Goal: Information Seeking & Learning: Learn about a topic

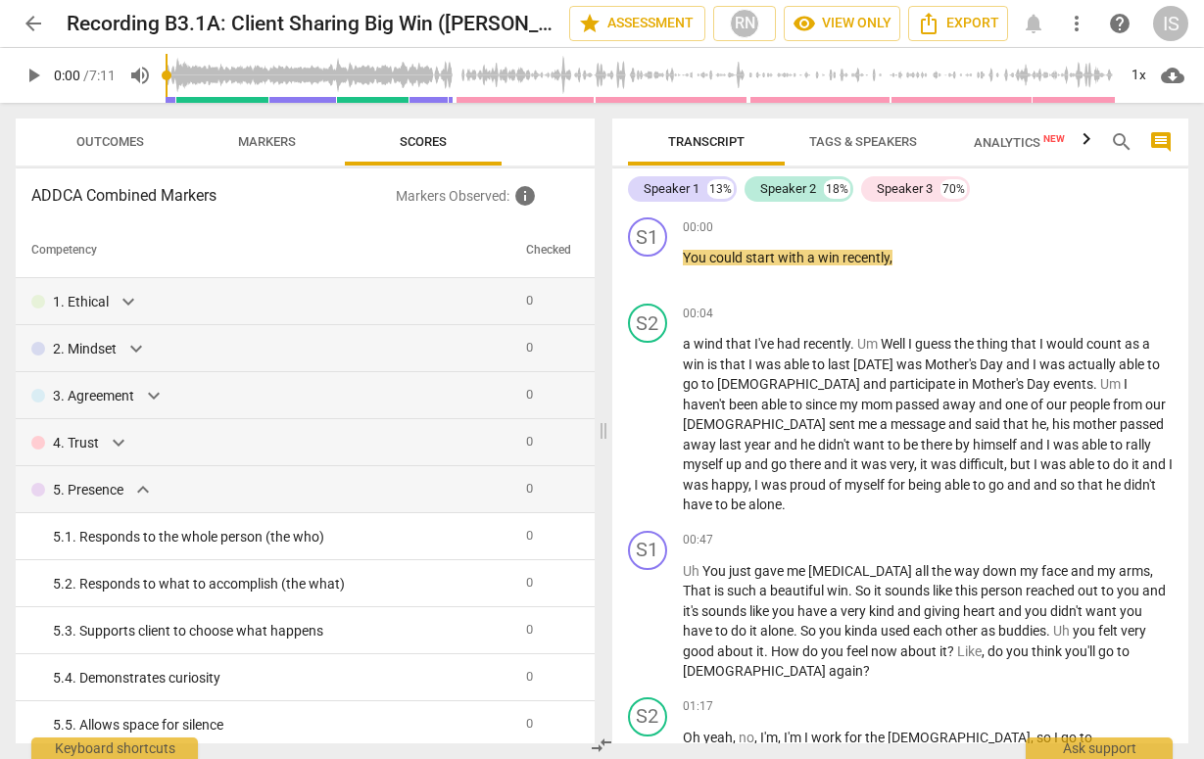
click at [35, 24] on span "arrow_back" at bounding box center [34, 24] width 24 height 24
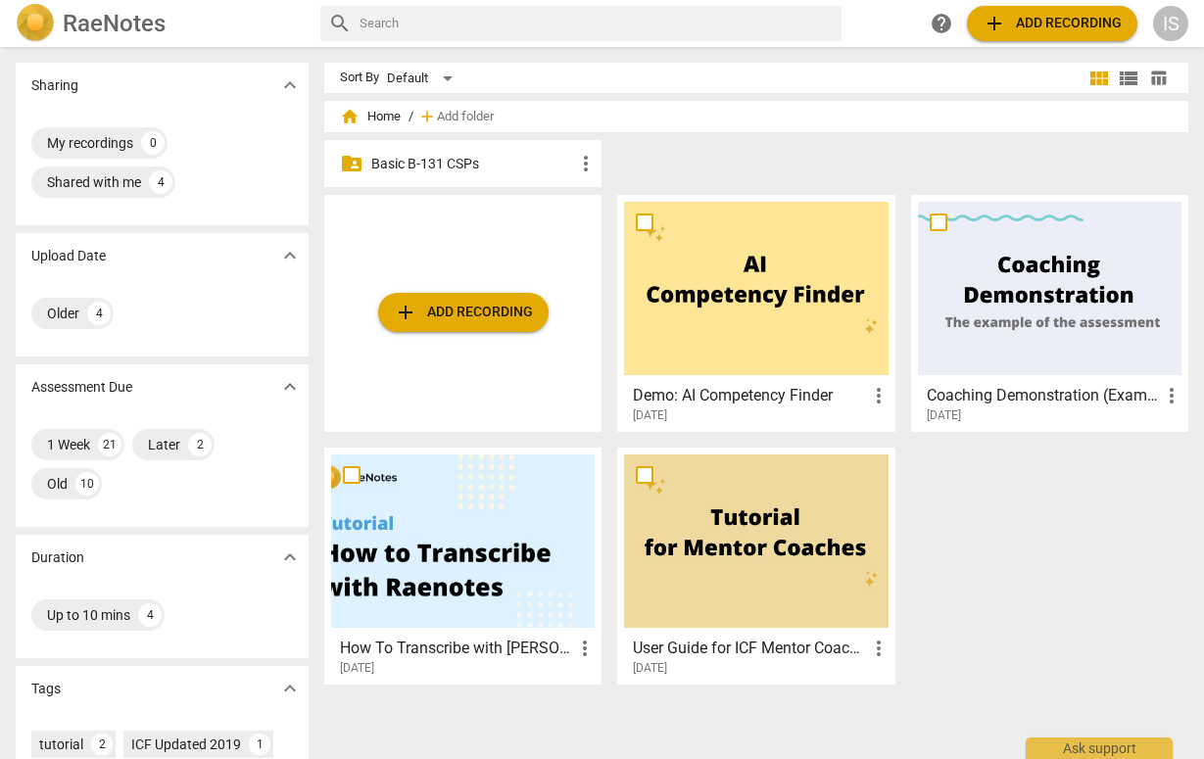
click at [401, 154] on p "Basic B-131 CSPs" at bounding box center [472, 164] width 203 height 21
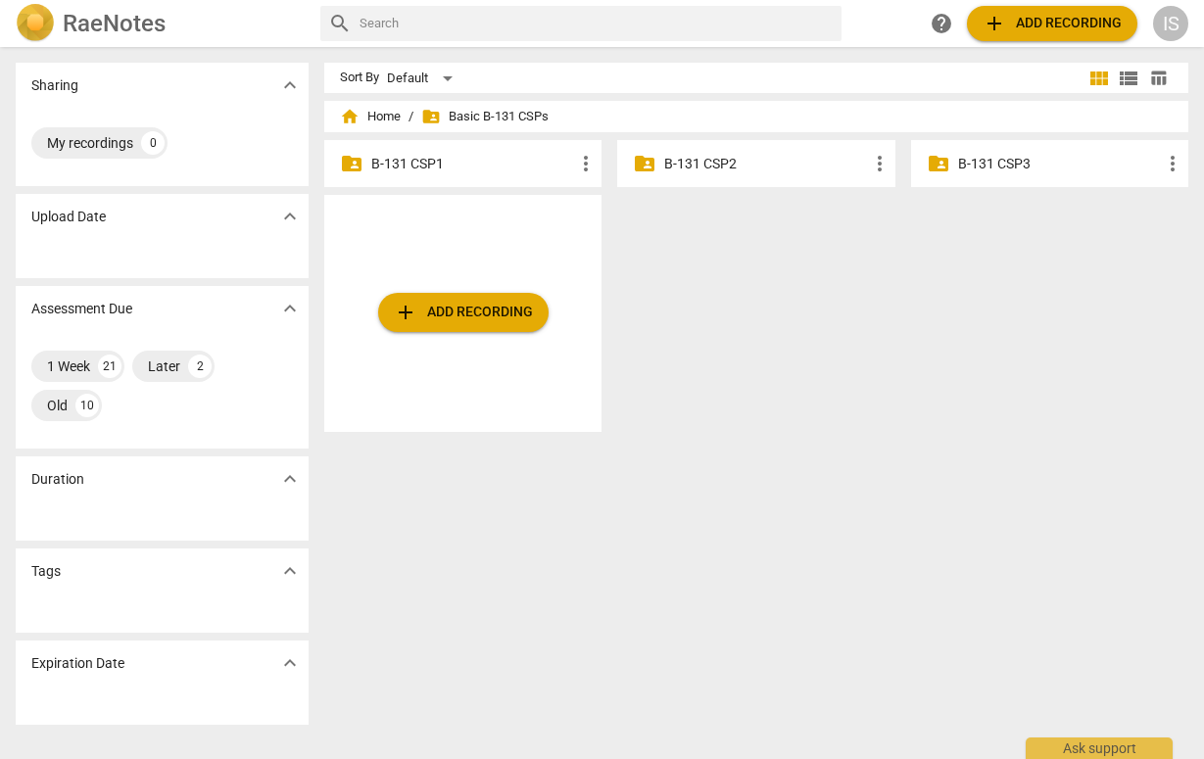
click at [705, 168] on p "B-131 CSP2" at bounding box center [765, 164] width 203 height 21
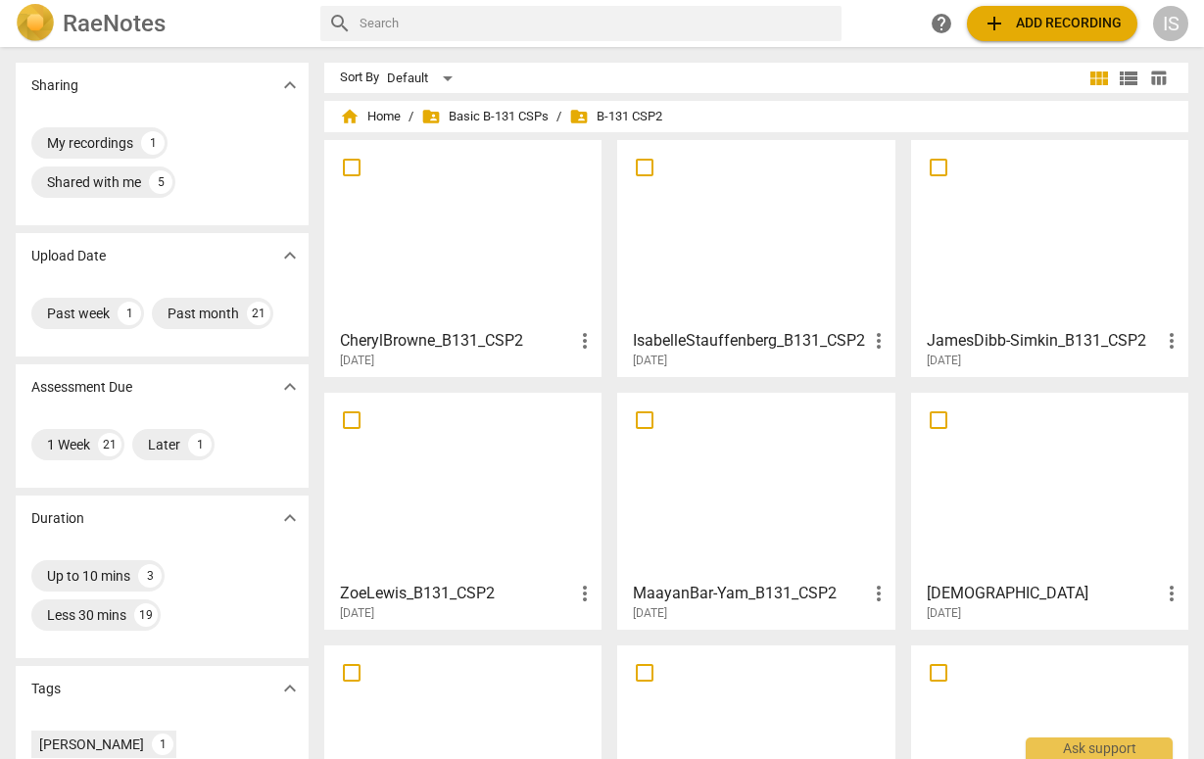
click at [773, 254] on div at bounding box center [755, 233] width 263 height 173
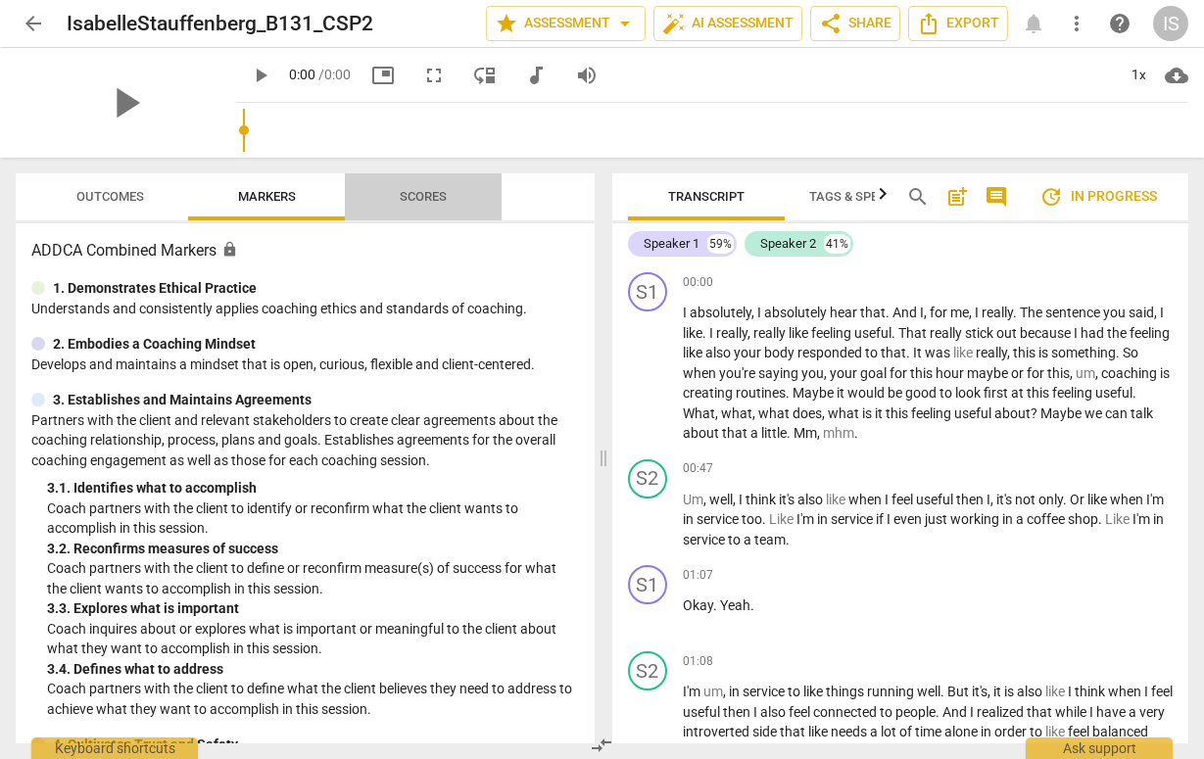
click at [444, 190] on span "Scores" at bounding box center [423, 196] width 47 height 15
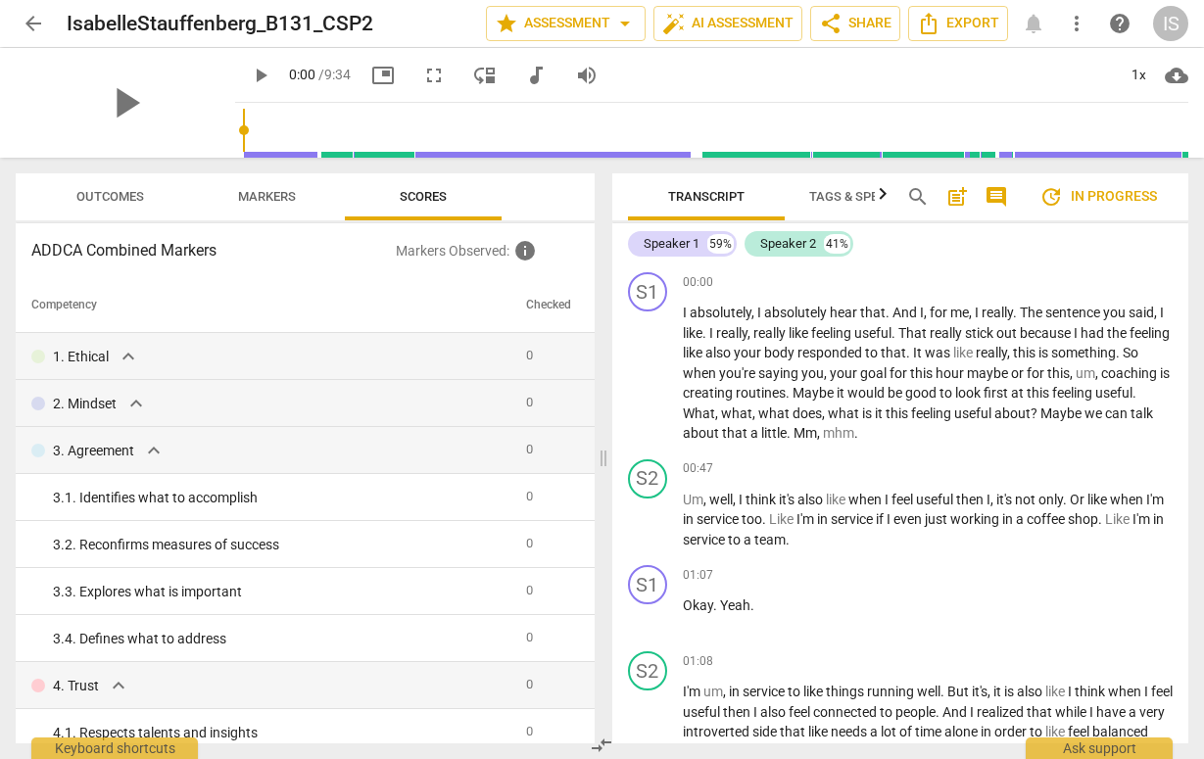
click at [124, 201] on span "Outcomes" at bounding box center [110, 196] width 68 height 15
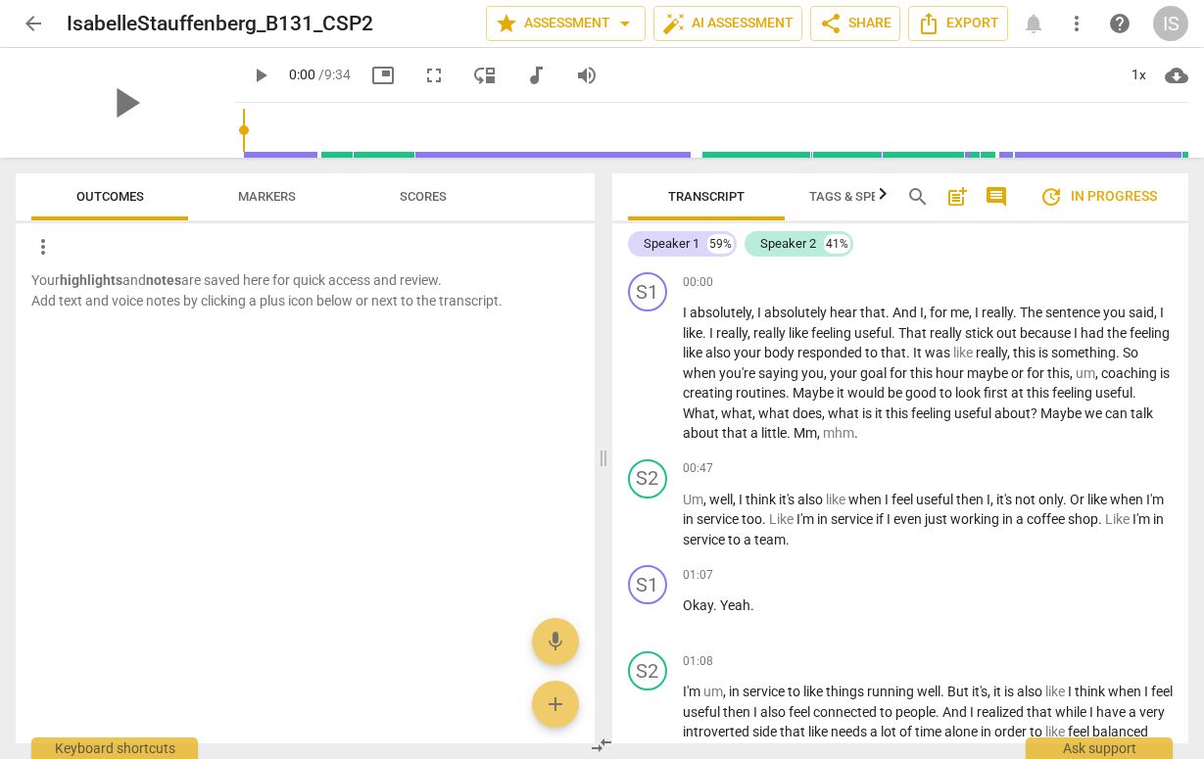
click at [44, 25] on span "arrow_back" at bounding box center [34, 24] width 24 height 24
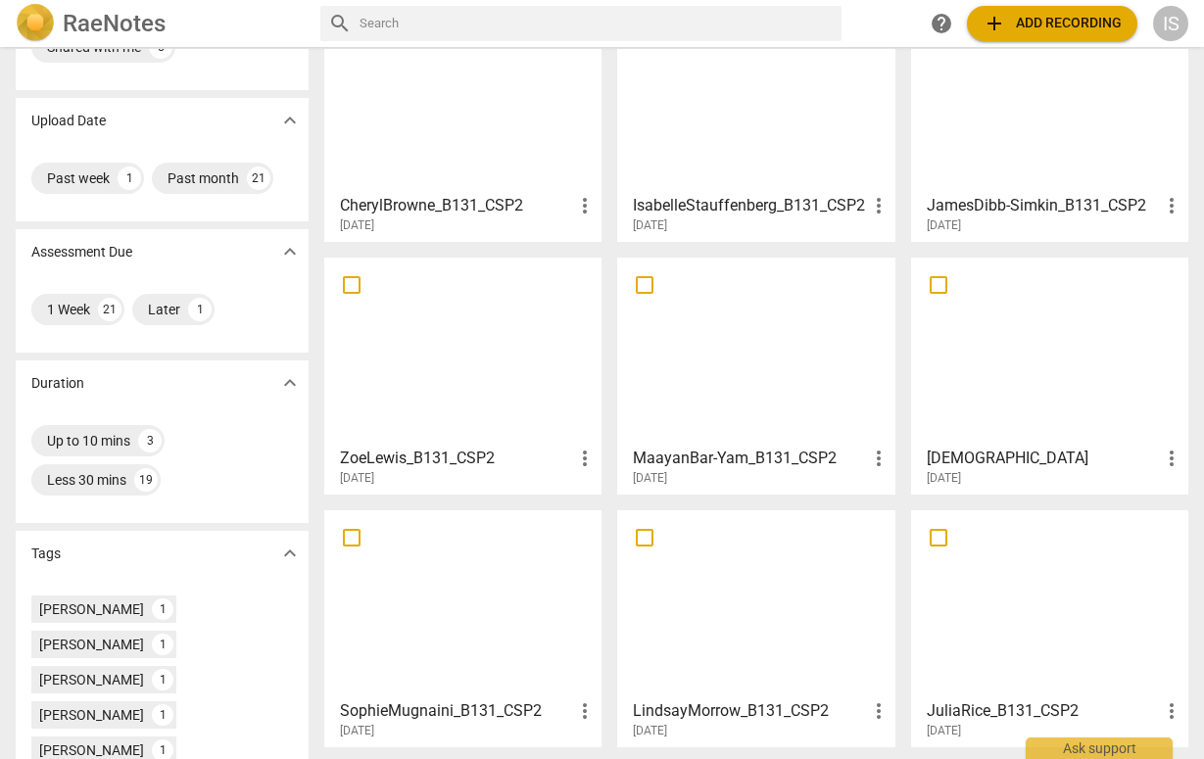
scroll to position [140, 0]
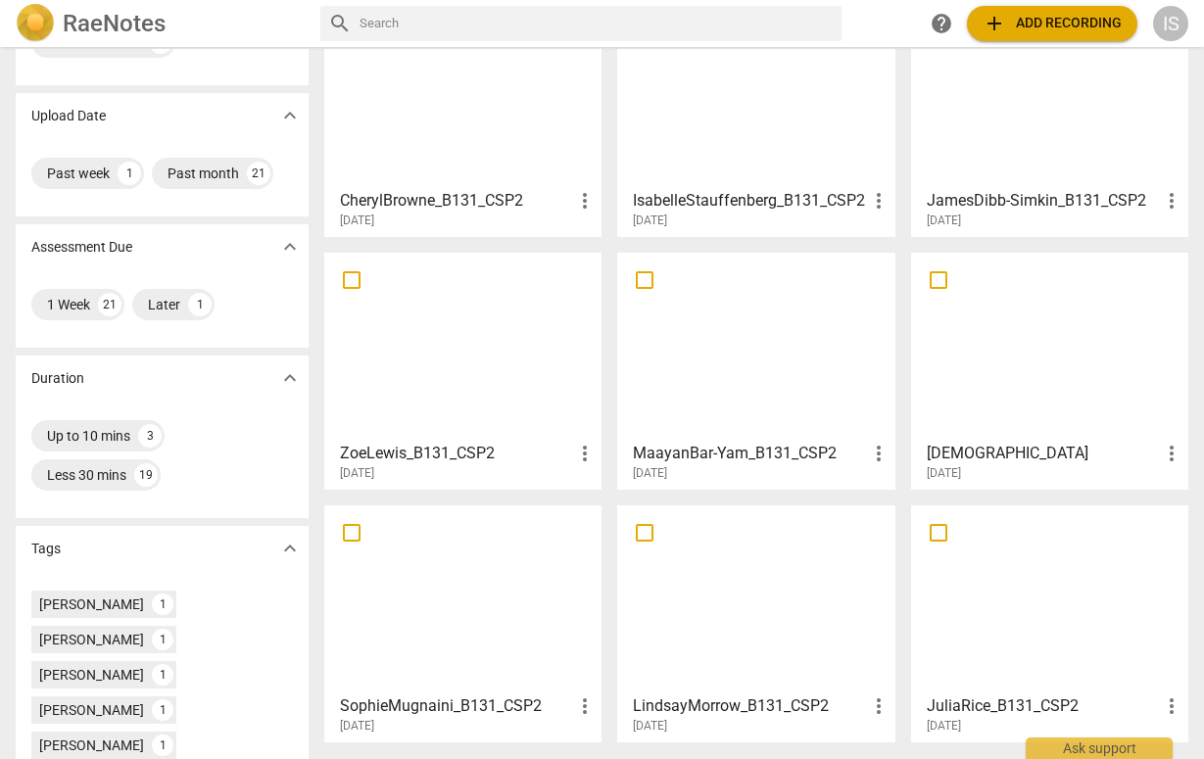
click at [1013, 350] on div at bounding box center [1049, 346] width 263 height 173
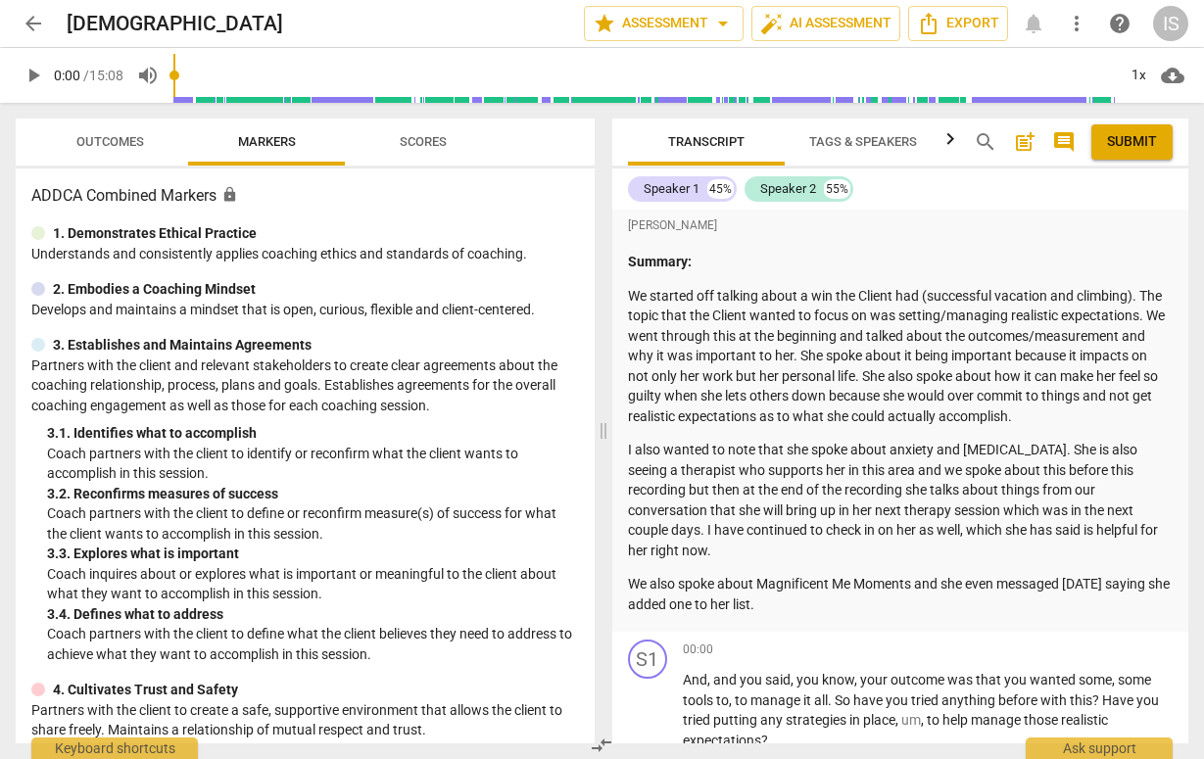
click at [436, 145] on span "Scores" at bounding box center [423, 141] width 47 height 15
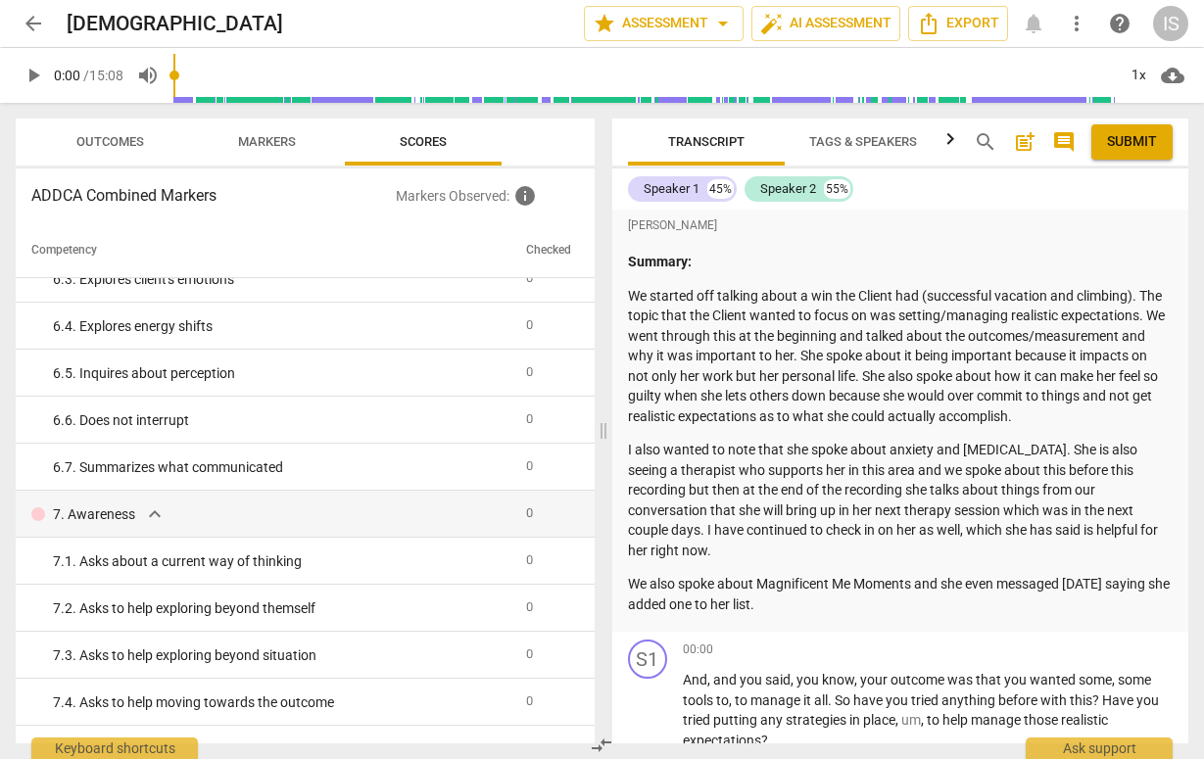
scroll to position [1318, 0]
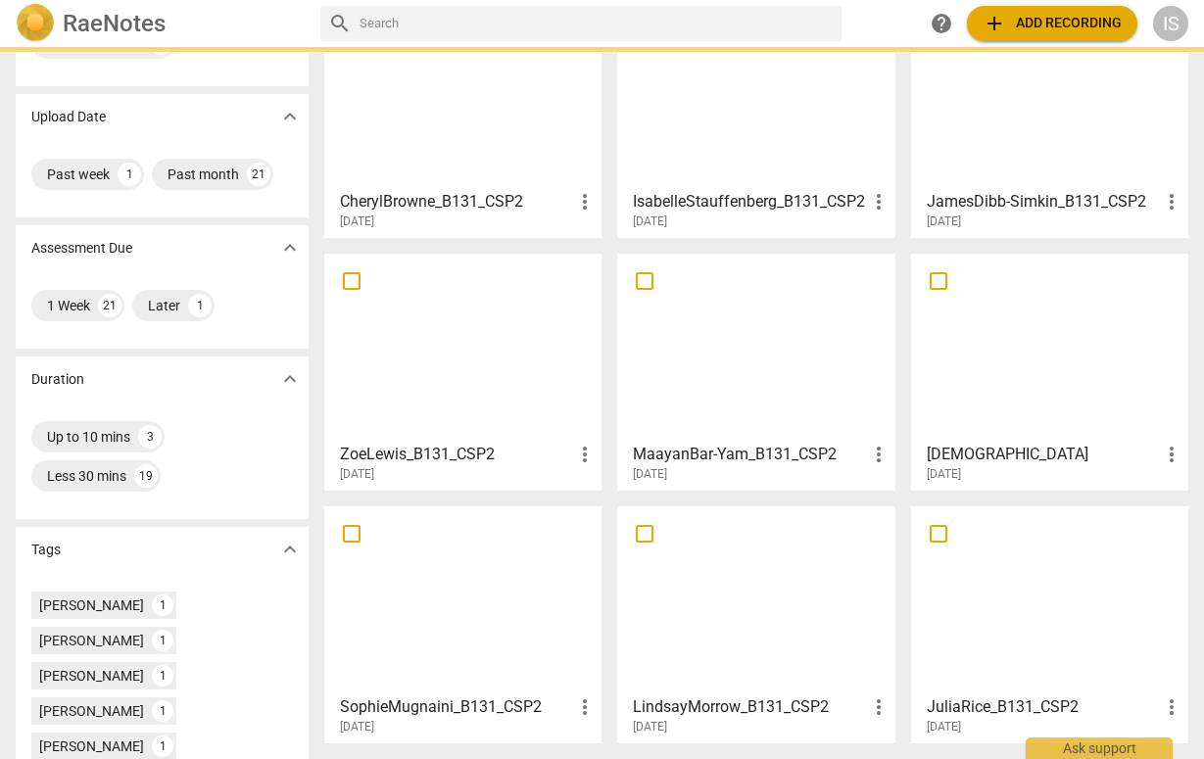
scroll to position [141, 0]
click at [451, 607] on div at bounding box center [462, 597] width 263 height 173
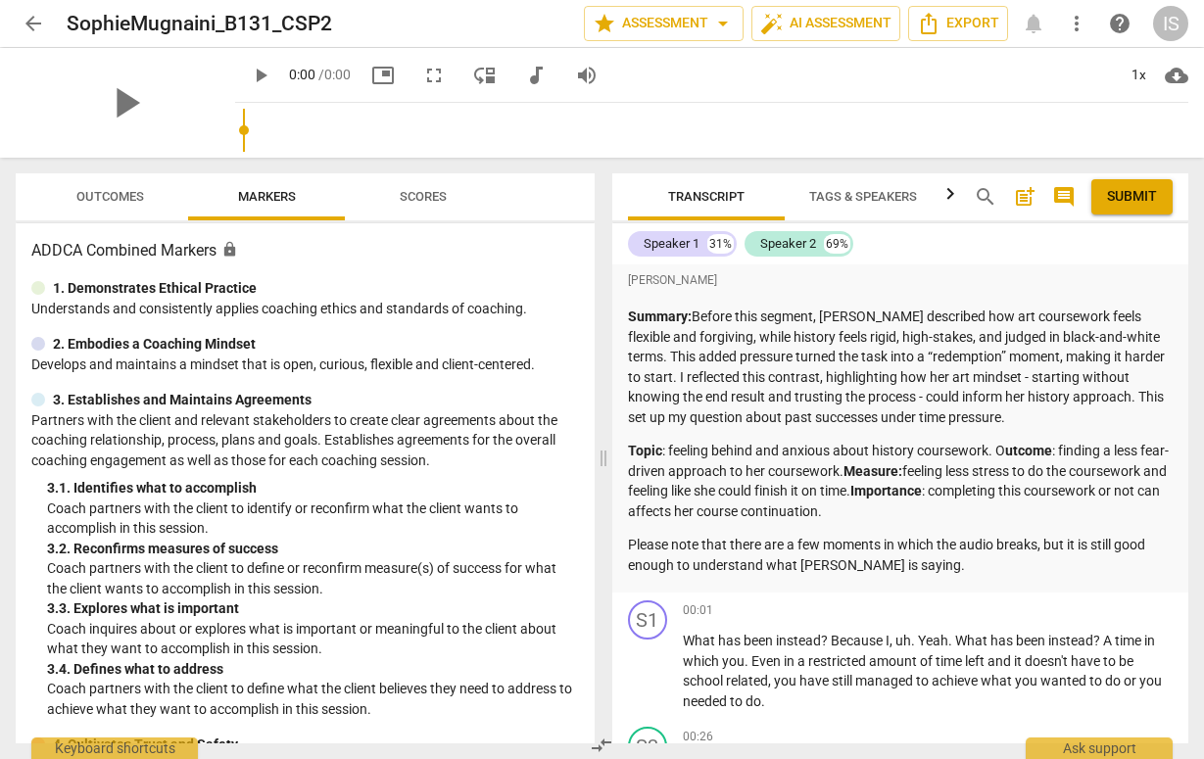
click at [424, 196] on span "Scores" at bounding box center [423, 196] width 47 height 15
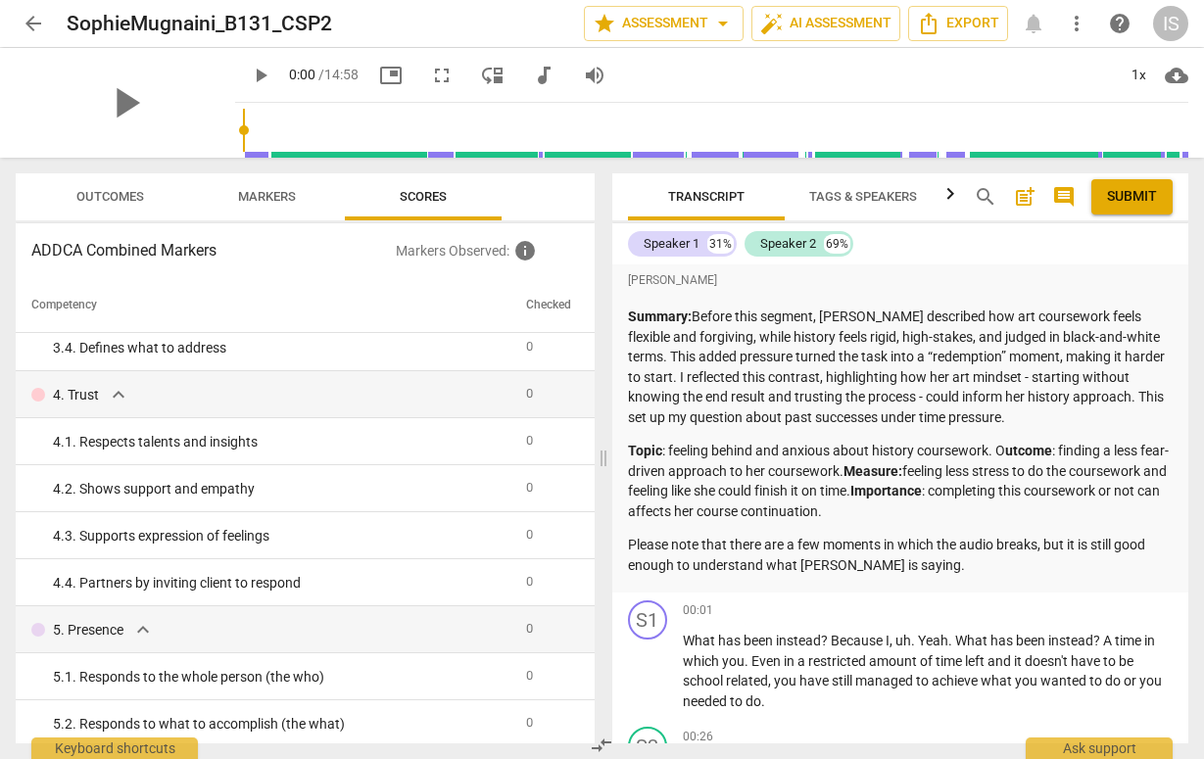
scroll to position [315, 0]
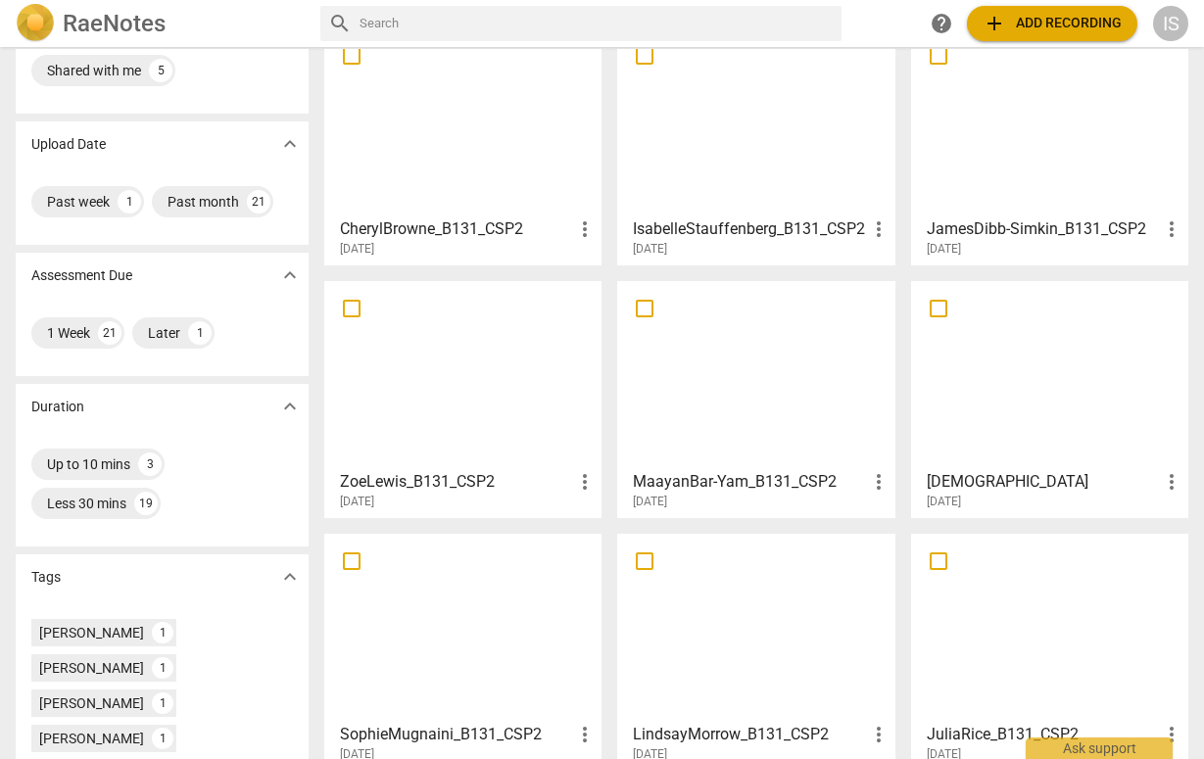
scroll to position [112, 0]
click at [1034, 163] on div at bounding box center [1049, 121] width 263 height 173
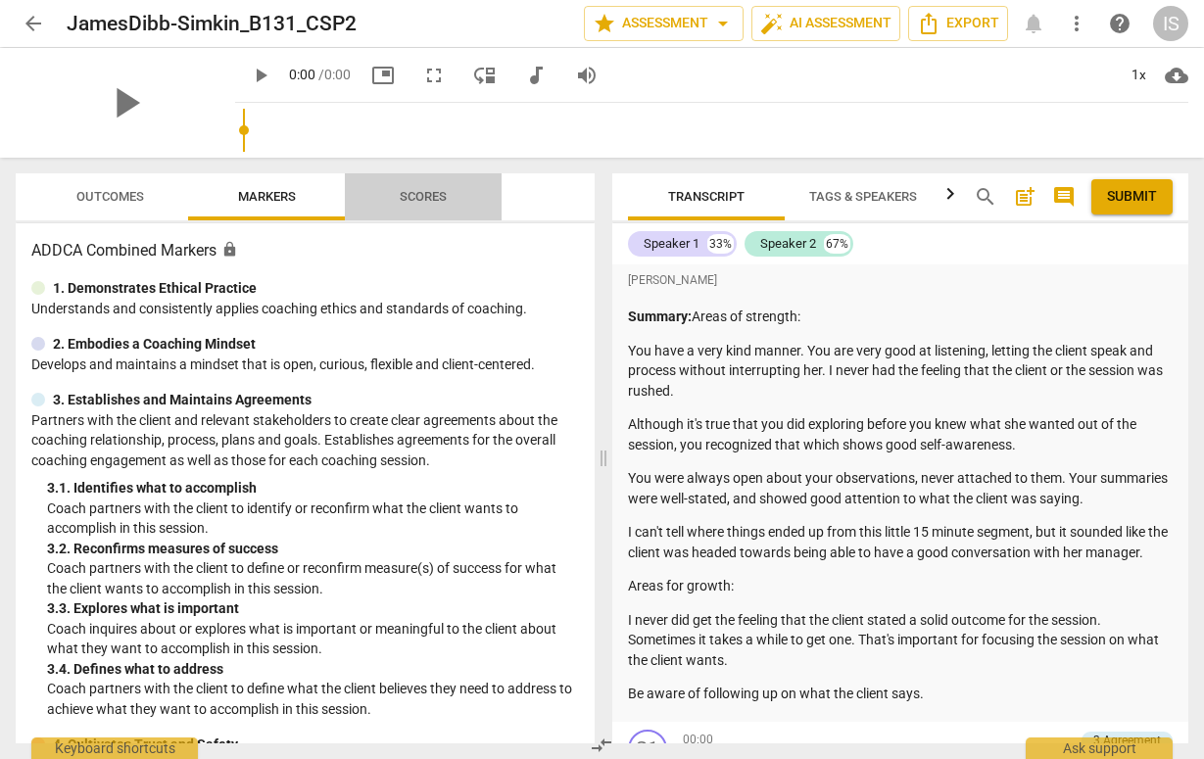
click at [413, 203] on span "Scores" at bounding box center [423, 196] width 47 height 15
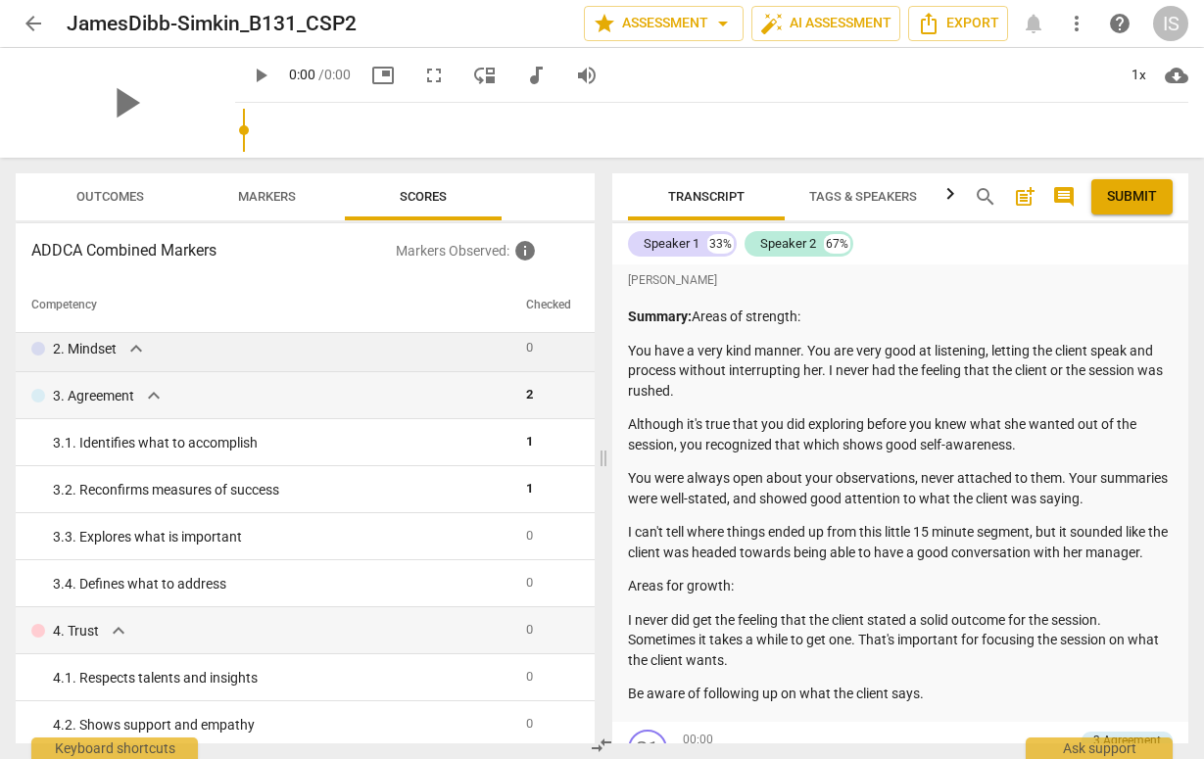
scroll to position [69, 0]
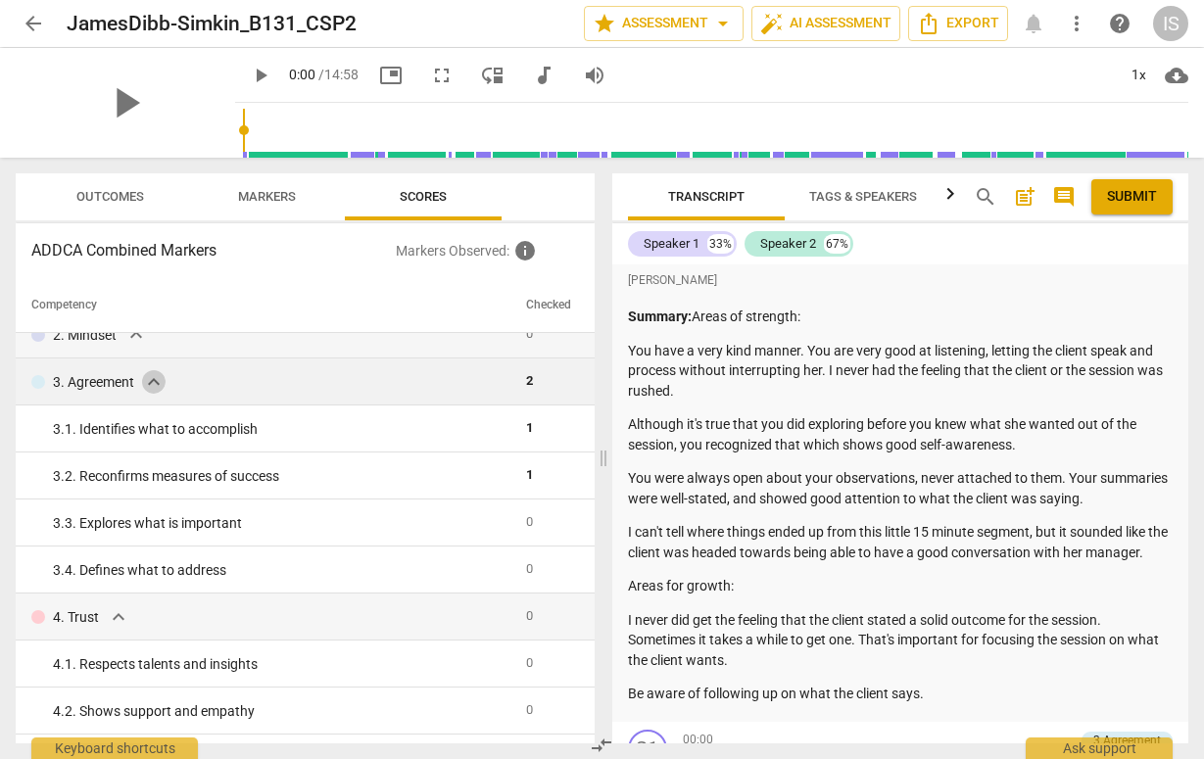
click at [151, 384] on span "expand_more" at bounding box center [154, 382] width 24 height 24
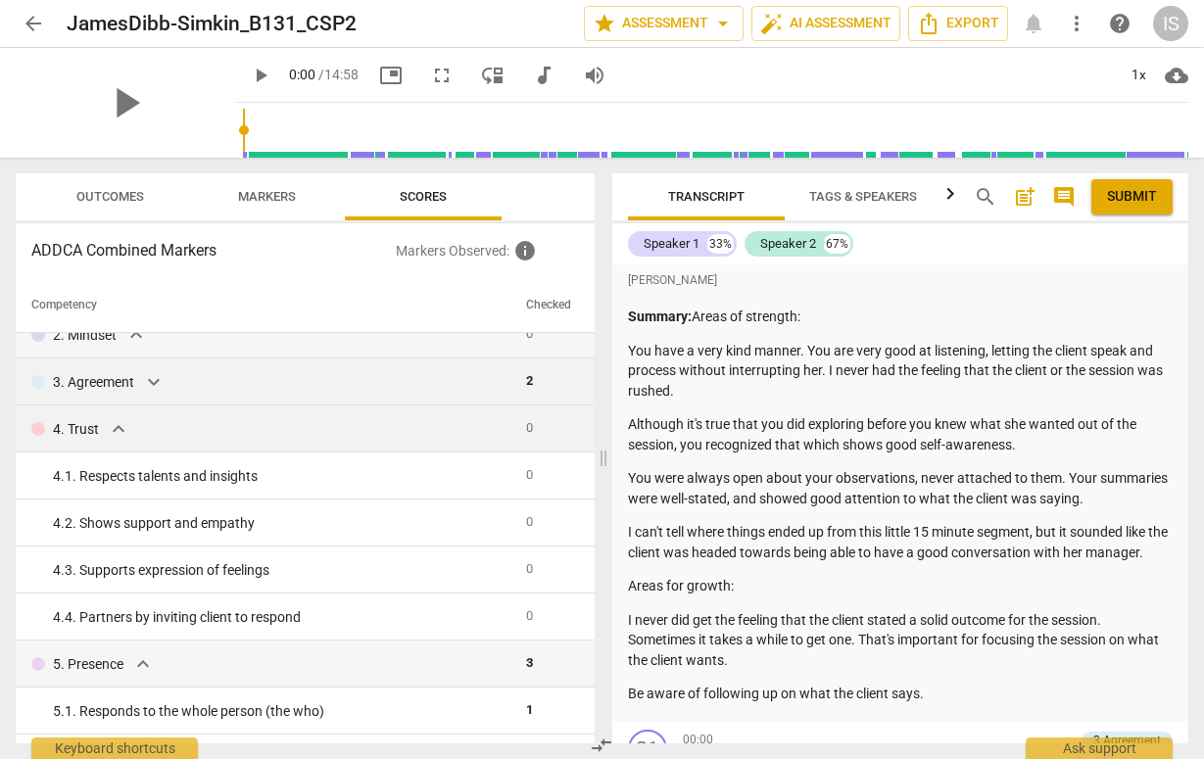
click at [132, 426] on div "4. Trust expand_more" at bounding box center [270, 429] width 479 height 24
click at [101, 436] on div "4. Trust expand_more" at bounding box center [270, 429] width 479 height 24
click at [111, 435] on span "expand_more" at bounding box center [119, 429] width 24 height 24
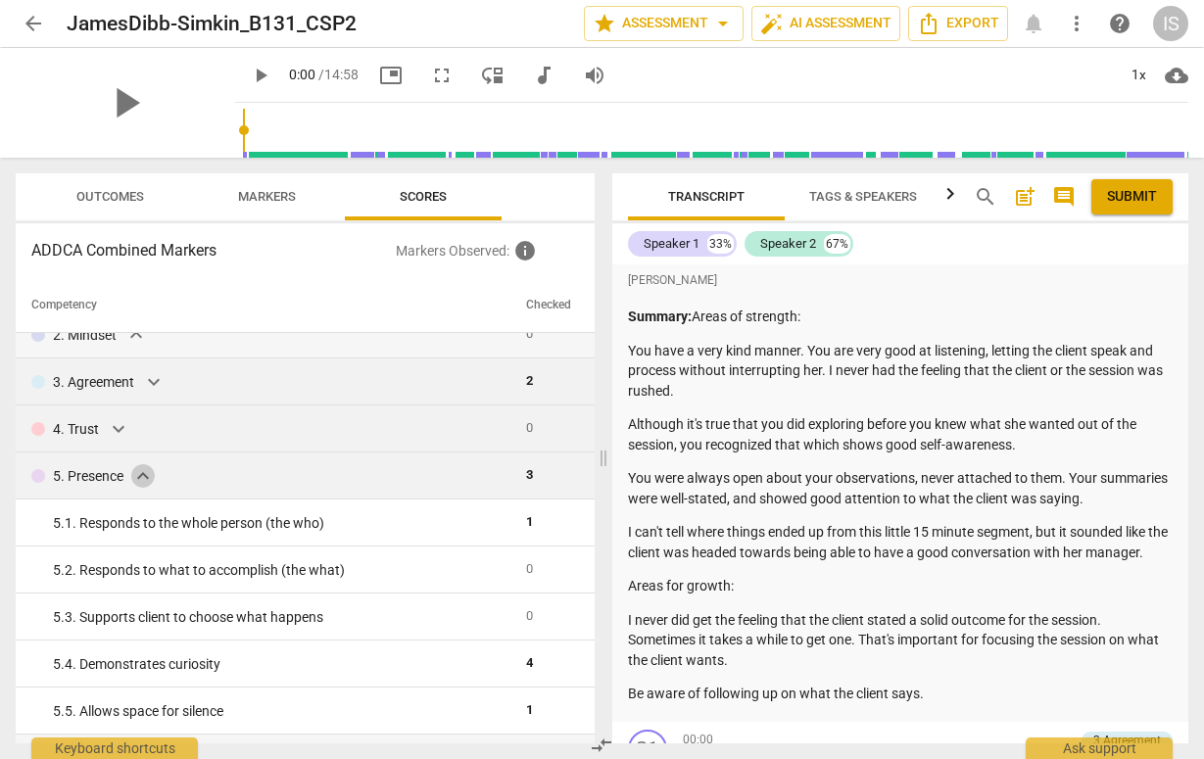
click at [139, 482] on span "expand_more" at bounding box center [143, 476] width 24 height 24
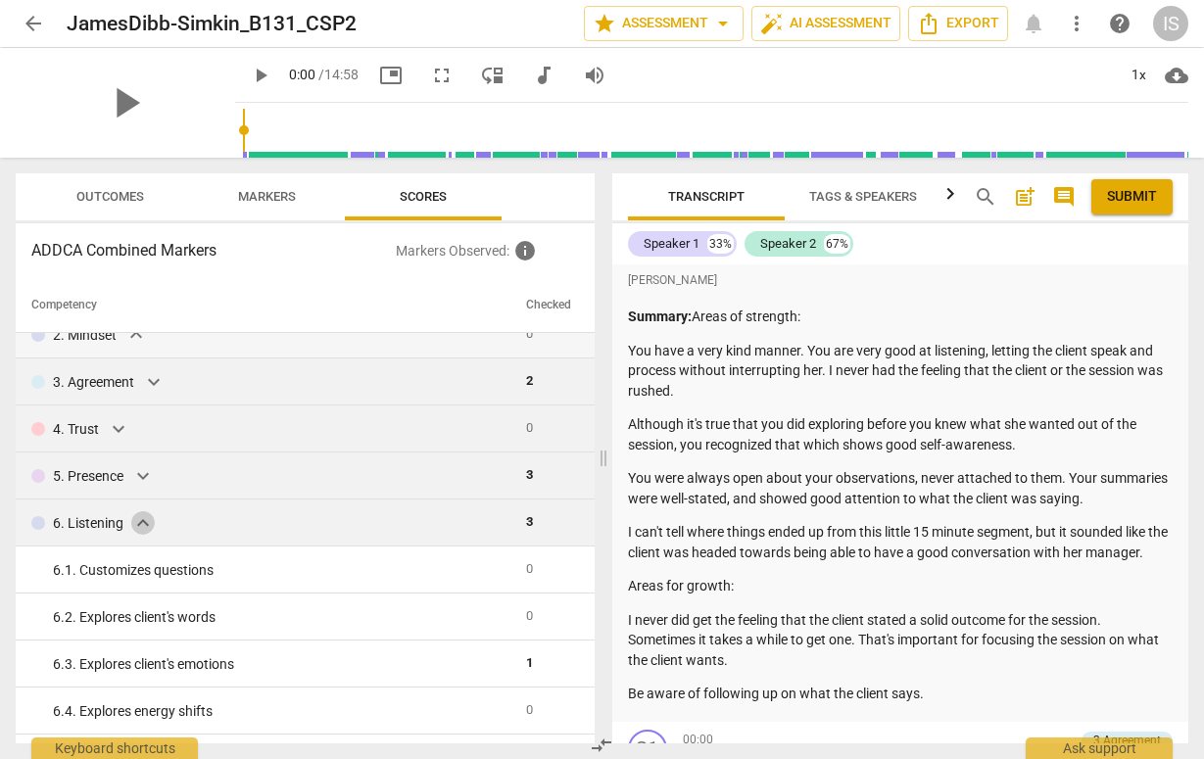
click at [147, 524] on span "expand_more" at bounding box center [143, 523] width 24 height 24
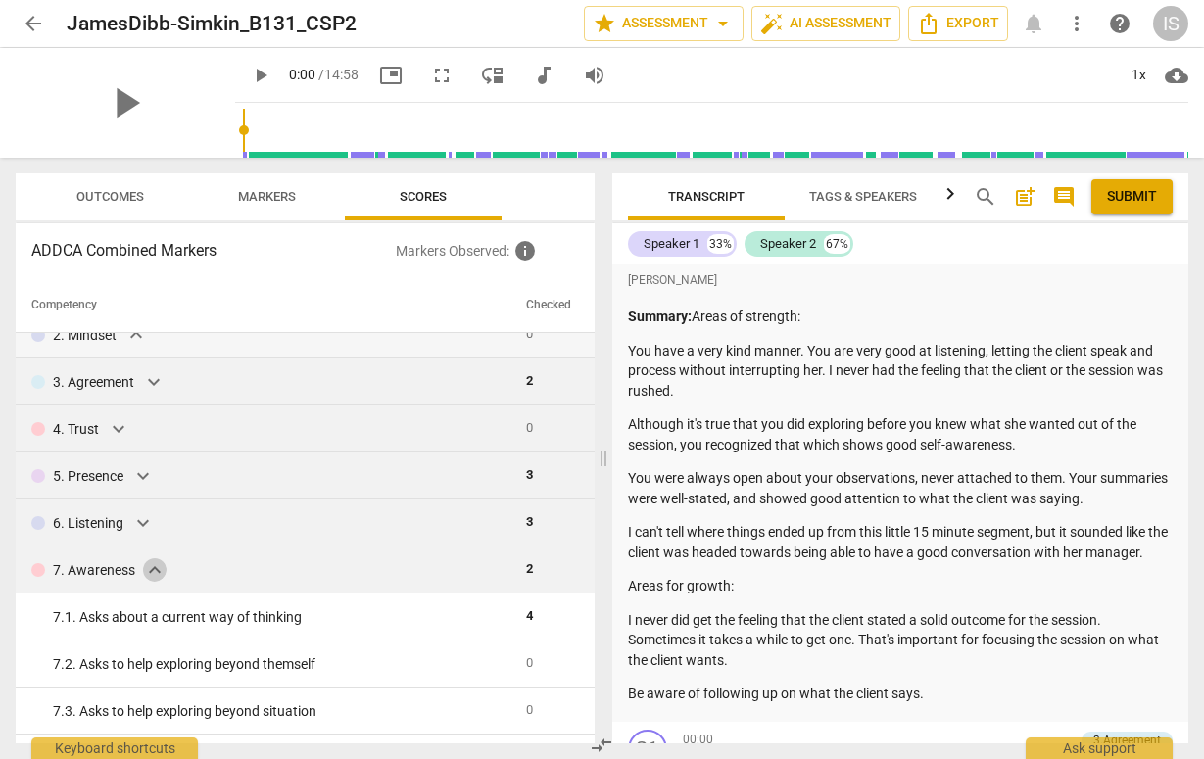
click at [154, 573] on span "expand_more" at bounding box center [155, 570] width 24 height 24
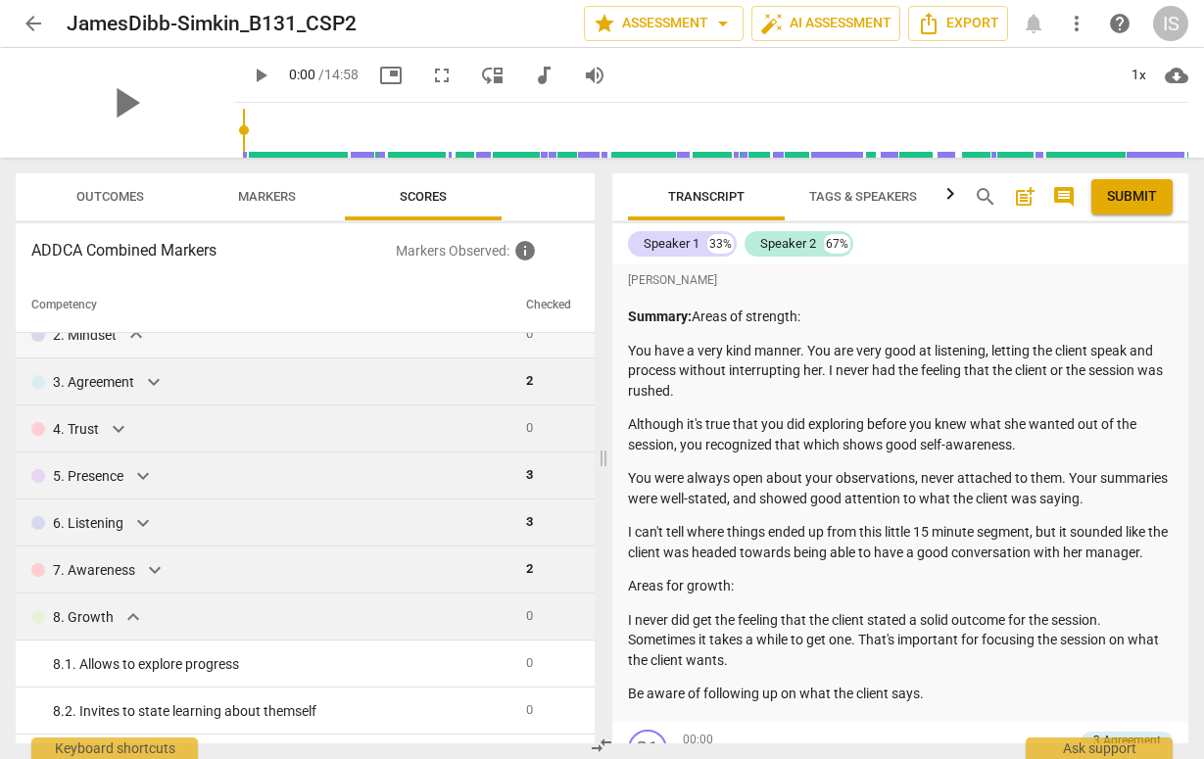
click at [143, 615] on div "8. Growth expand_more" at bounding box center [270, 617] width 479 height 24
click at [136, 620] on span "expand_more" at bounding box center [133, 617] width 24 height 24
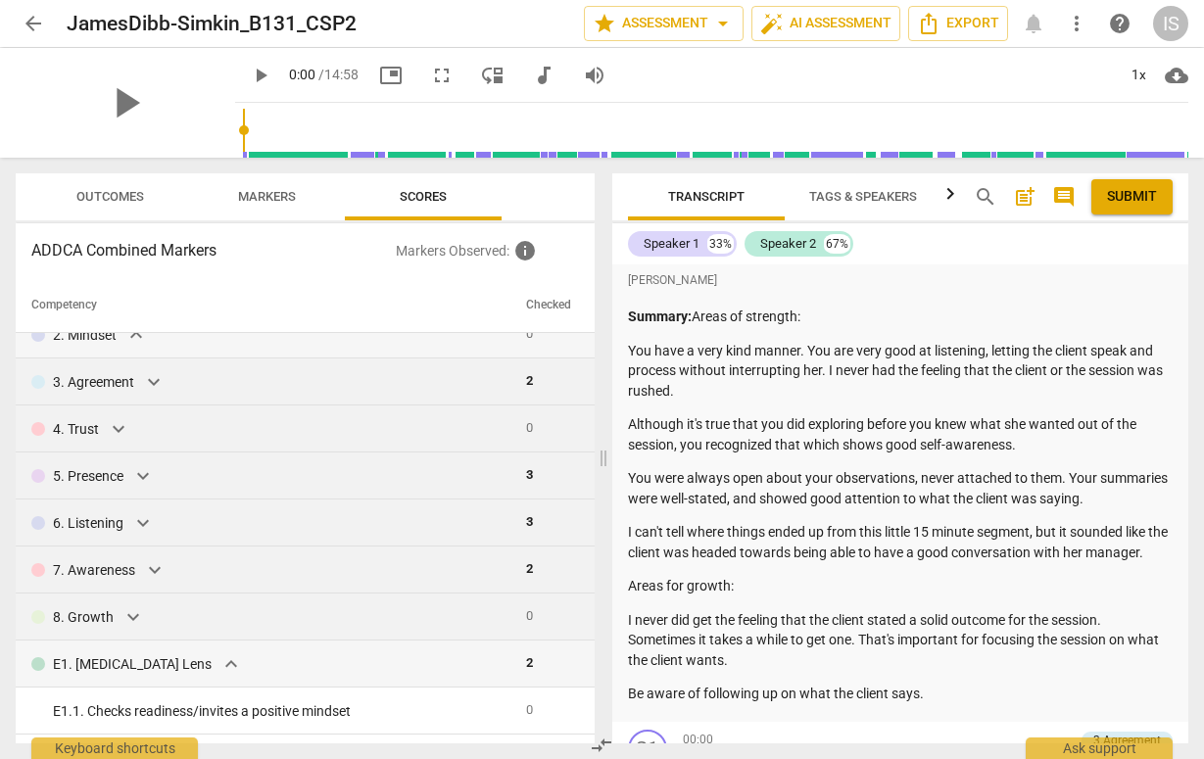
scroll to position [118, 0]
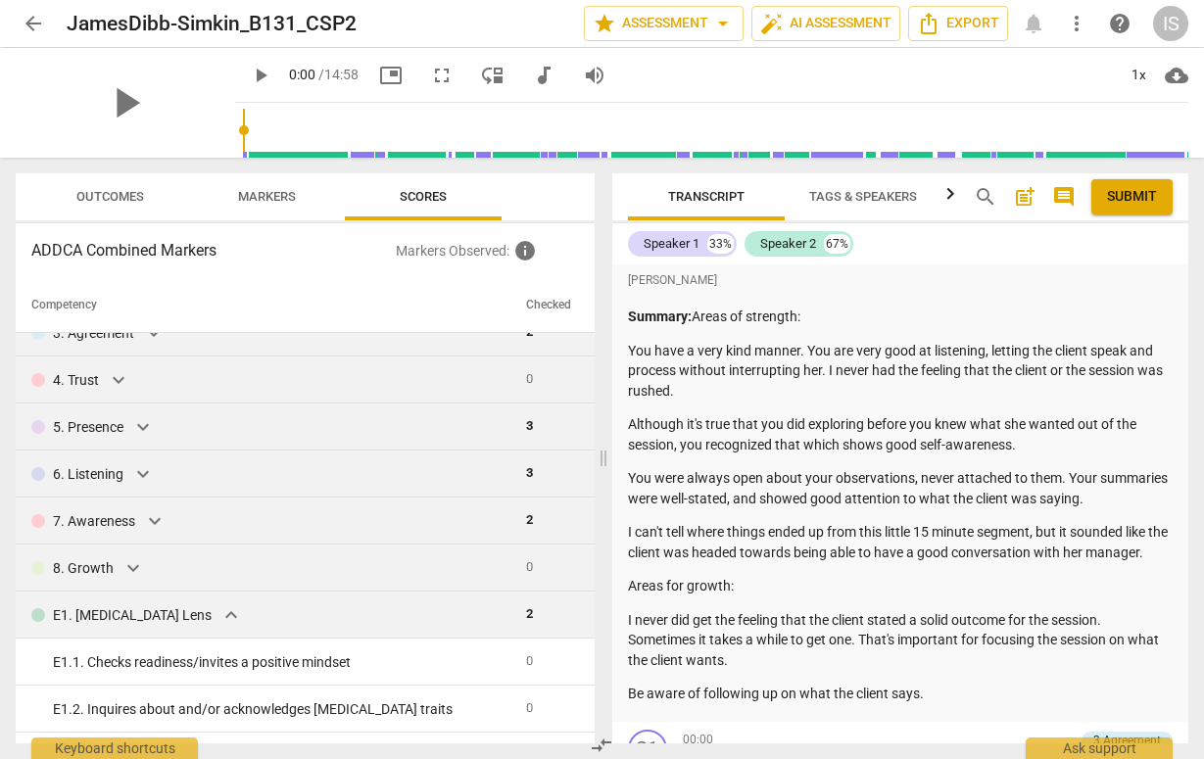
click at [219, 624] on span "expand_more" at bounding box center [231, 615] width 24 height 24
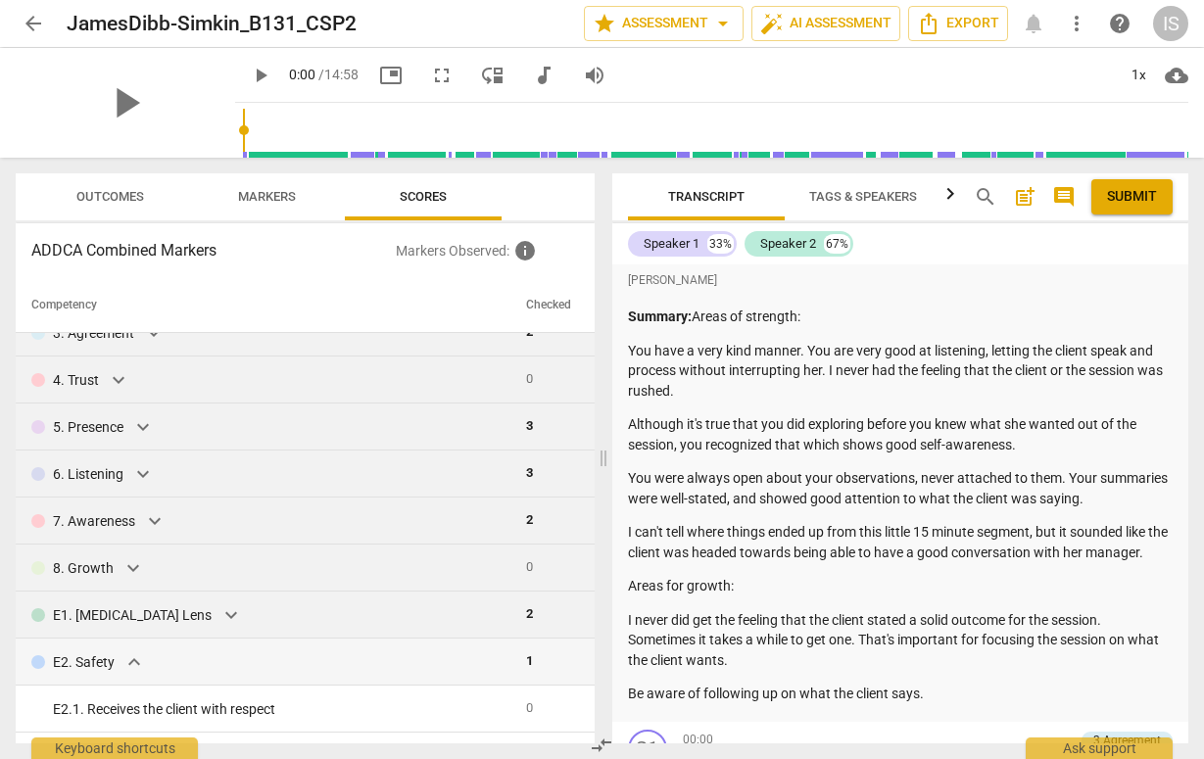
scroll to position [245, 0]
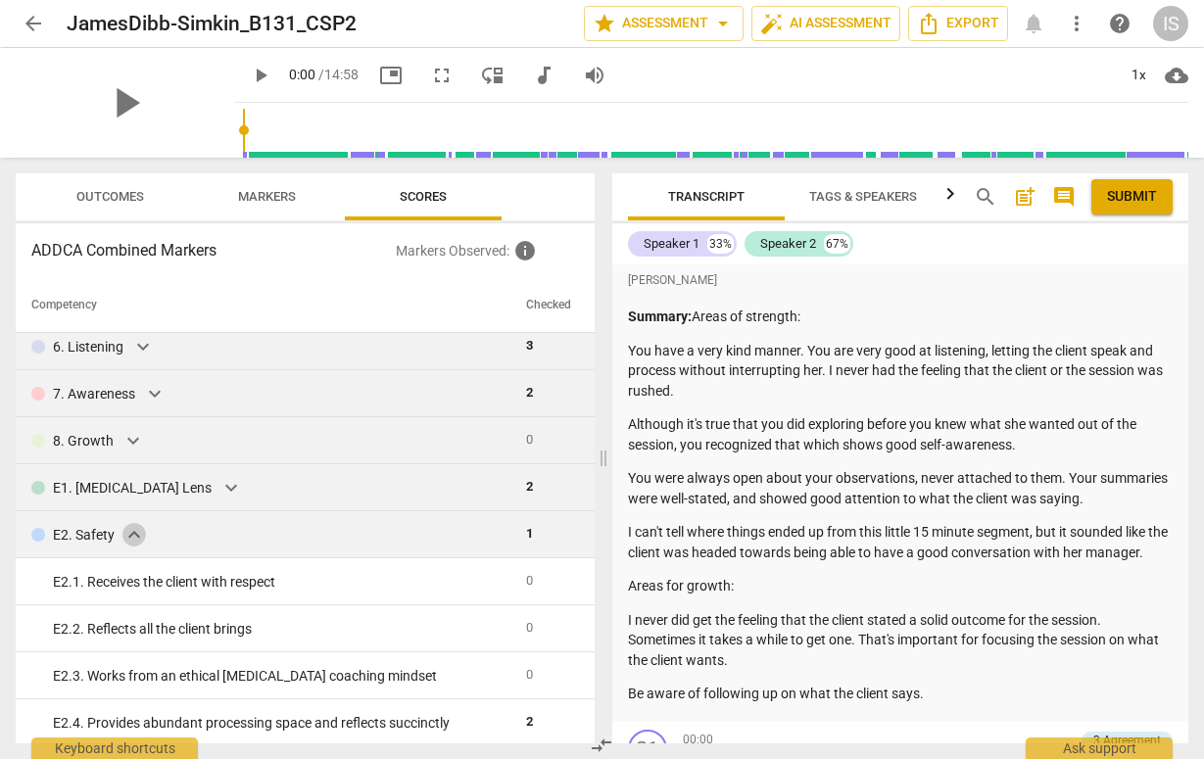
click at [131, 538] on span "expand_more" at bounding box center [134, 535] width 24 height 24
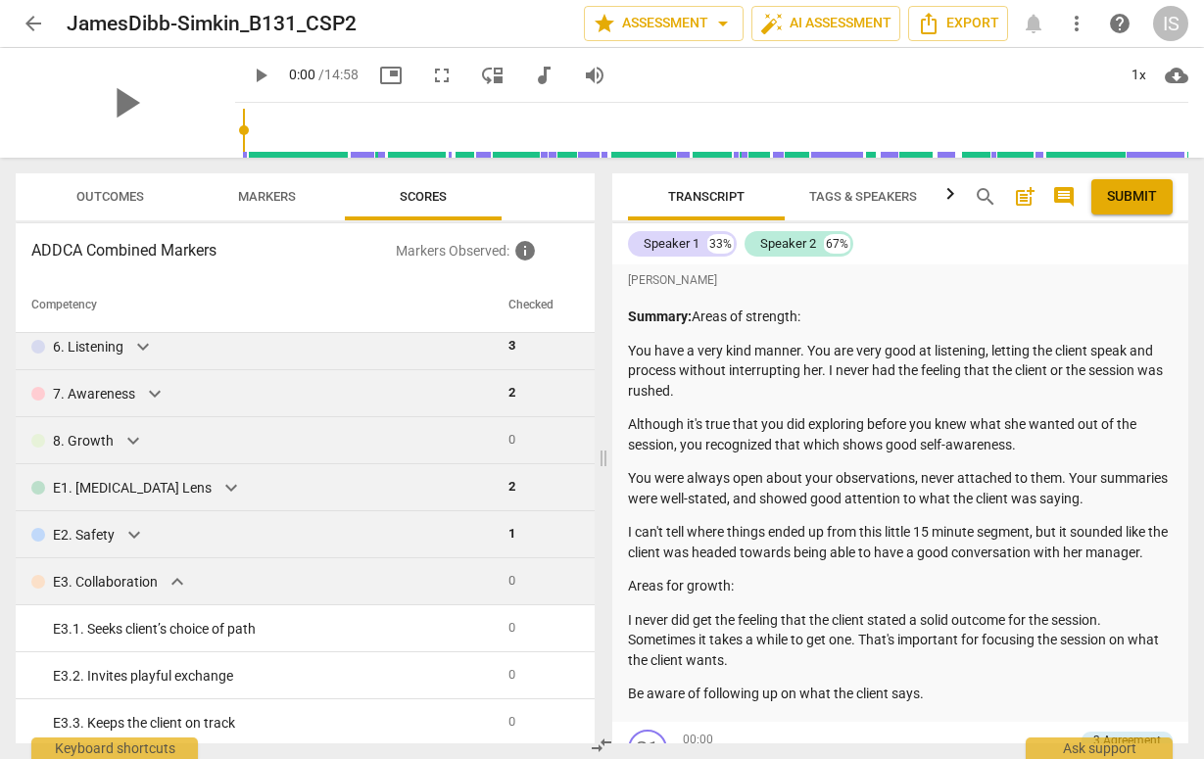
click at [151, 589] on p "E3. Collaboration" at bounding box center [105, 582] width 105 height 21
click at [175, 585] on span "expand_more" at bounding box center [178, 582] width 24 height 24
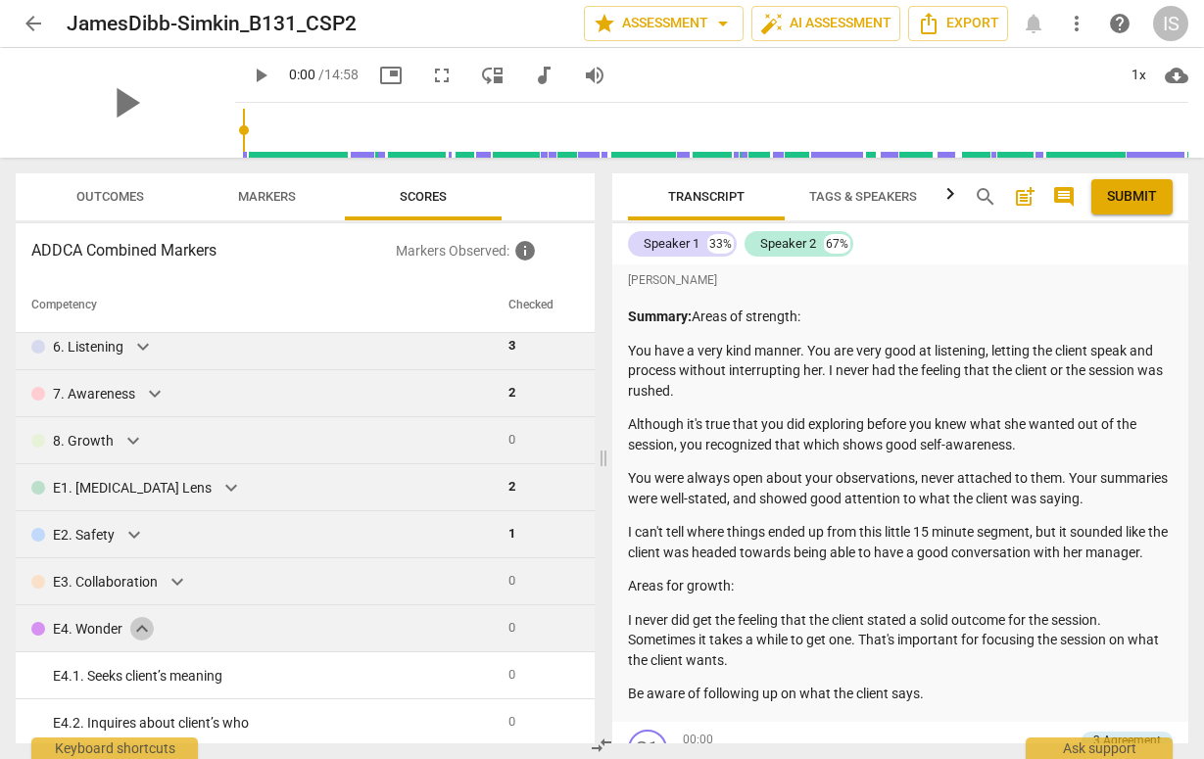
click at [141, 636] on span "expand_more" at bounding box center [142, 629] width 24 height 24
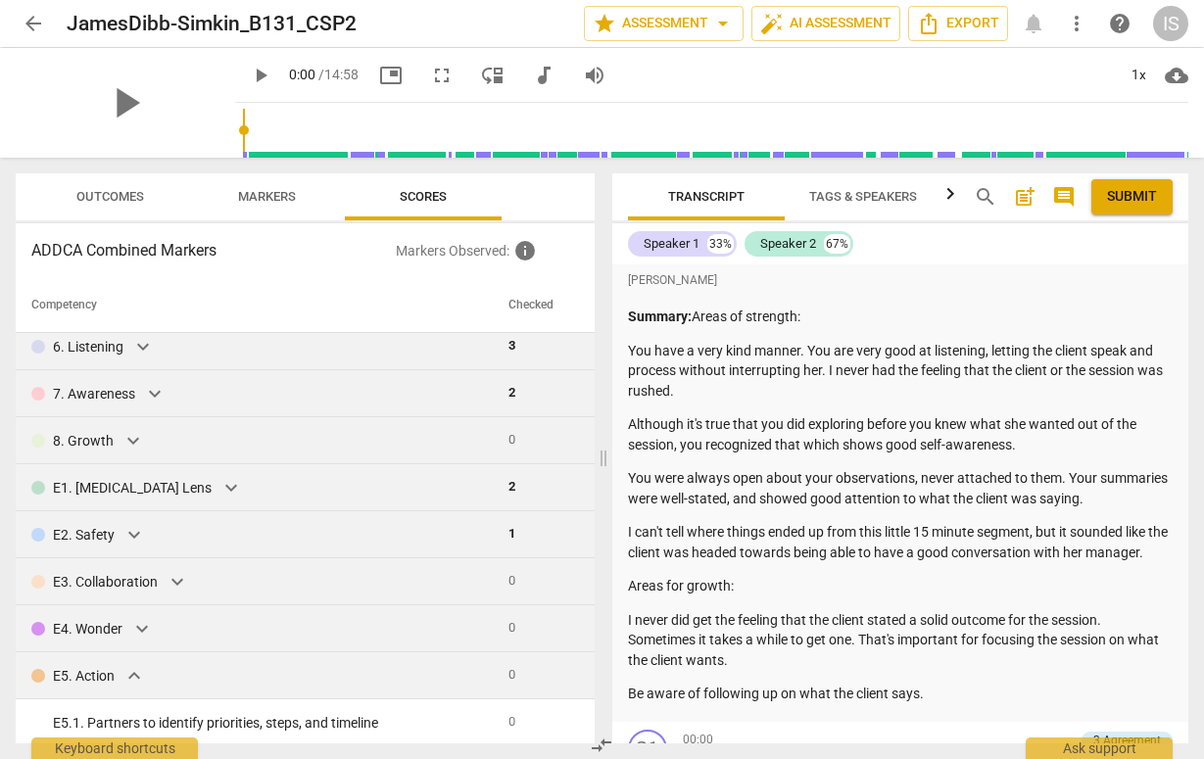
click at [138, 675] on span "expand_more" at bounding box center [134, 676] width 24 height 24
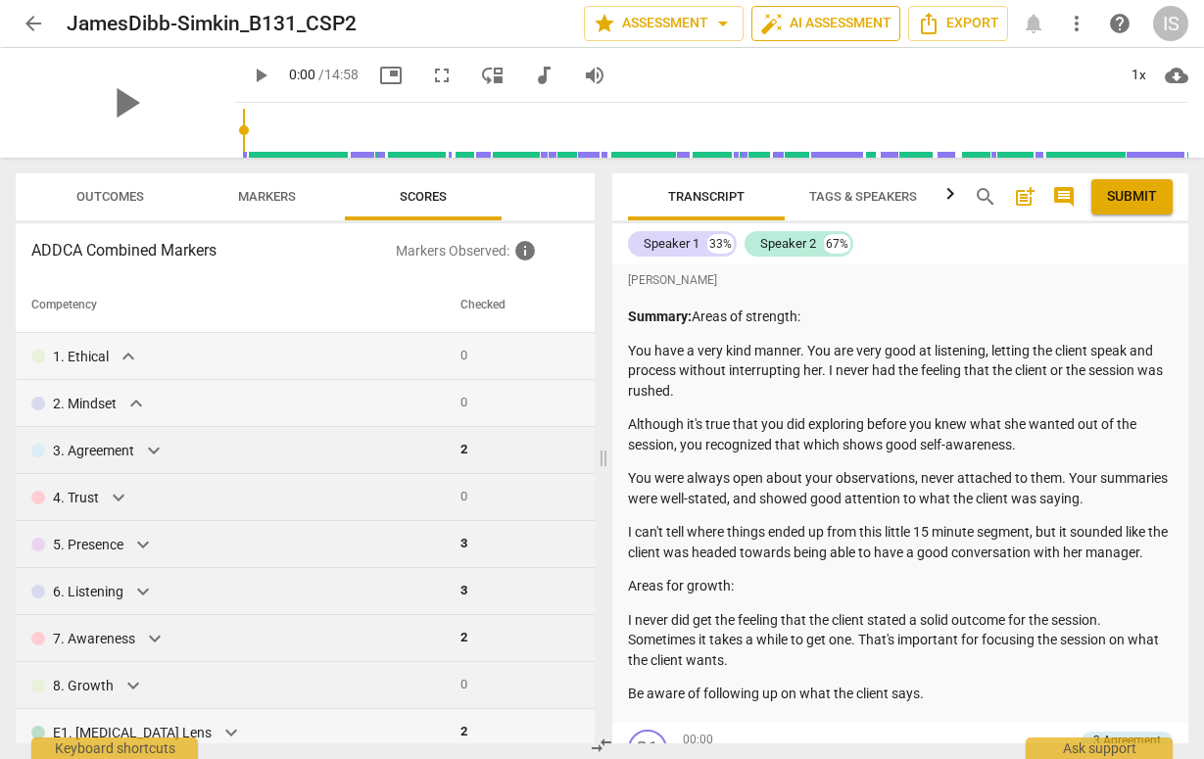
scroll to position [0, 0]
